Goal: Transaction & Acquisition: Purchase product/service

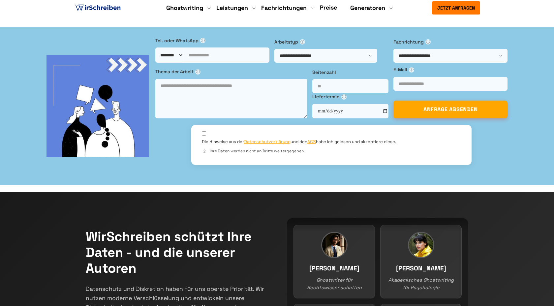
scroll to position [20, 0]
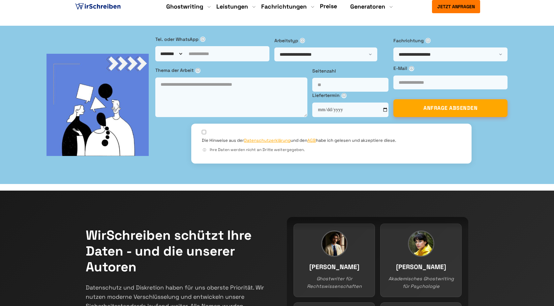
drag, startPoint x: 119, startPoint y: 51, endPoint x: 174, endPoint y: 49, distance: 55.1
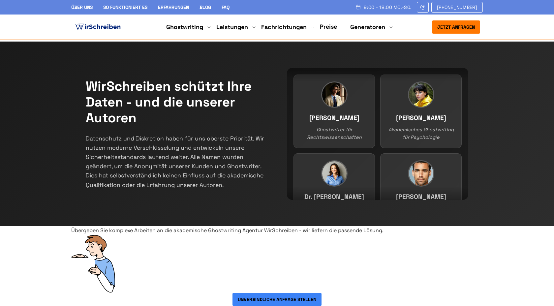
scroll to position [133, 0]
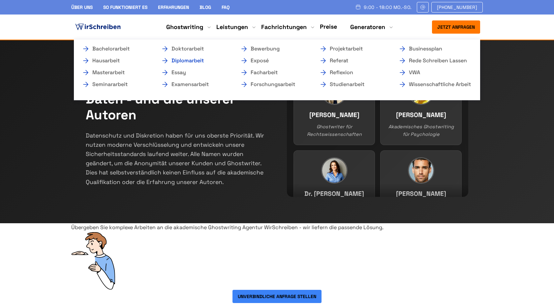
click at [191, 60] on link "Diplomarbeit" at bounding box center [194, 61] width 66 height 8
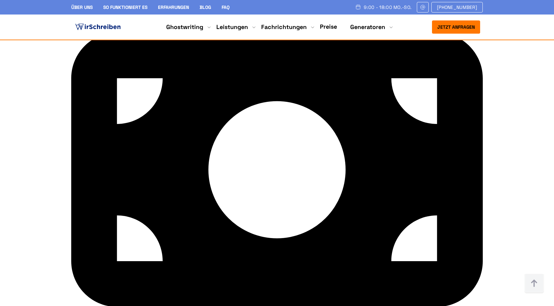
scroll to position [1337, 0]
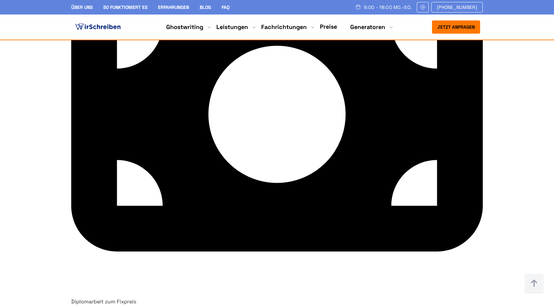
drag, startPoint x: 168, startPoint y: 80, endPoint x: 157, endPoint y: 80, distance: 10.9
drag, startPoint x: 157, startPoint y: 80, endPoint x: 212, endPoint y: 110, distance: 62.5
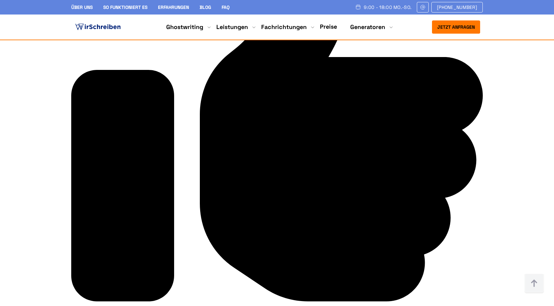
scroll to position [942, 0]
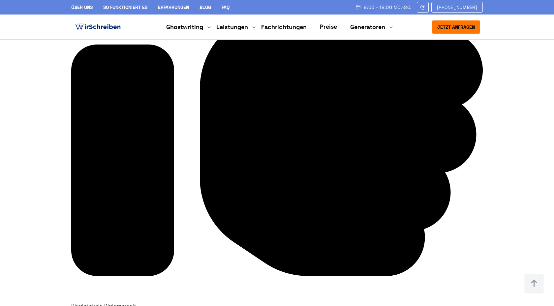
drag, startPoint x: 200, startPoint y: 99, endPoint x: 316, endPoint y: 99, distance: 116.3
drag, startPoint x: 217, startPoint y: 90, endPoint x: 345, endPoint y: 89, distance: 127.5
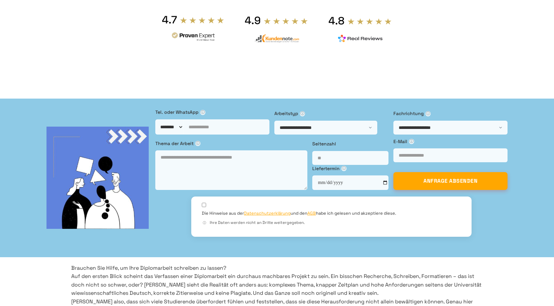
scroll to position [0, 0]
